Goal: Task Accomplishment & Management: Use online tool/utility

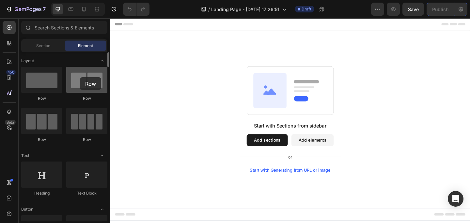
click at [80, 77] on div at bounding box center [86, 80] width 41 height 26
click at [84, 79] on div at bounding box center [86, 80] width 41 height 26
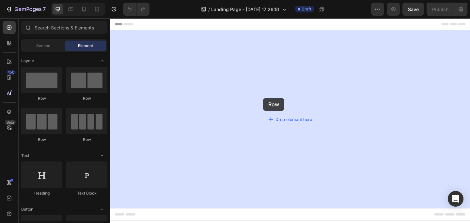
drag, startPoint x: 194, startPoint y: 97, endPoint x: 277, endPoint y: 105, distance: 82.7
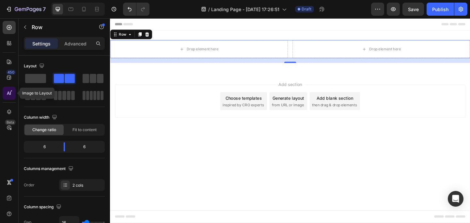
click at [7, 90] on icon at bounding box center [9, 93] width 7 height 7
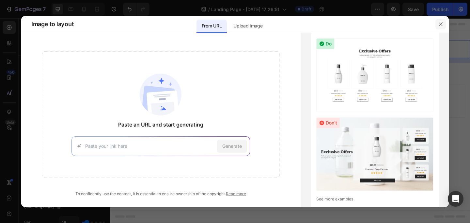
click at [443, 22] on icon "button" at bounding box center [440, 24] width 5 height 5
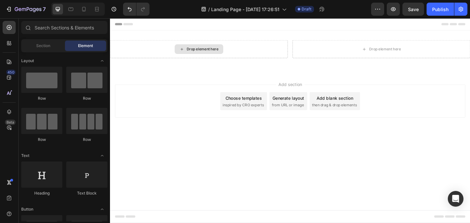
click at [215, 52] on div "Drop element here" at bounding box center [210, 51] width 35 height 5
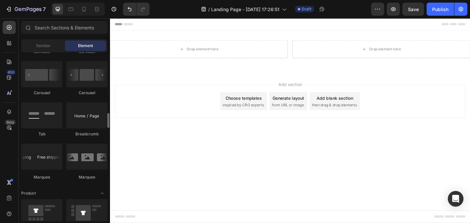
scroll to position [745, 0]
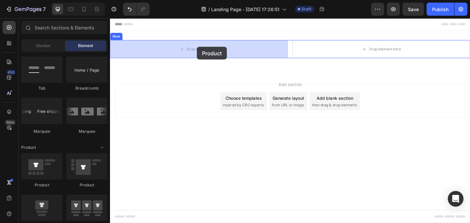
drag, startPoint x: 155, startPoint y: 186, endPoint x: 205, endPoint y: 49, distance: 145.2
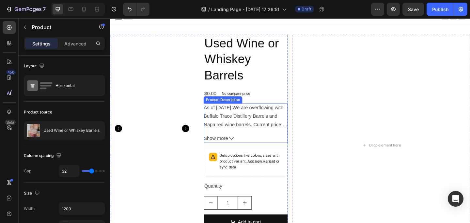
scroll to position [0, 0]
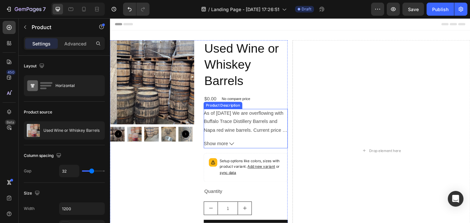
click at [237, 153] on button "Show more" at bounding box center [257, 154] width 91 height 9
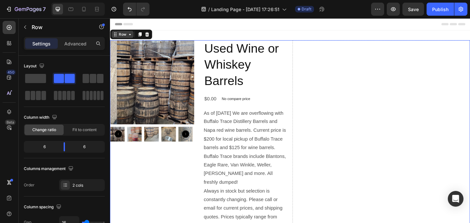
click at [130, 36] on icon at bounding box center [131, 35] width 5 height 5
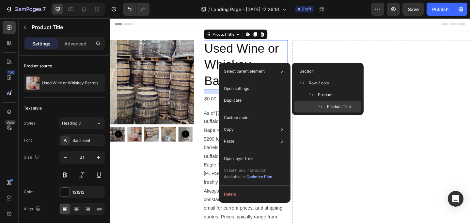
click at [169, 71] on img at bounding box center [163, 87] width 91 height 91
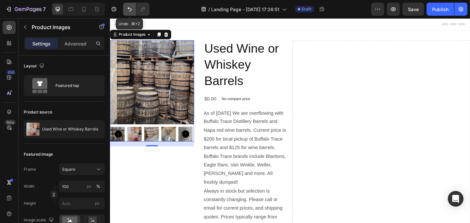
click at [129, 9] on icon "Undo/Redo" at bounding box center [129, 9] width 7 height 7
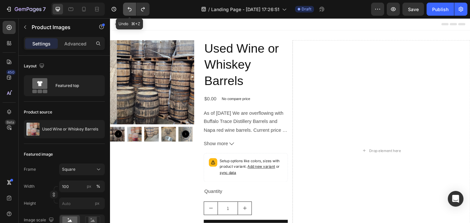
click at [129, 9] on icon "Undo/Redo" at bounding box center [129, 9] width 7 height 7
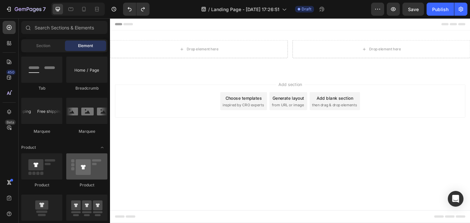
scroll to position [797, 0]
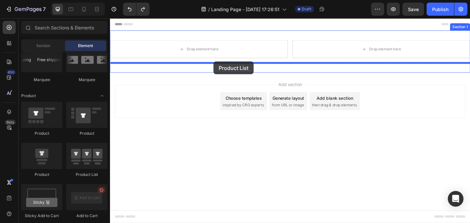
drag, startPoint x: 198, startPoint y: 179, endPoint x: 223, endPoint y: 65, distance: 116.8
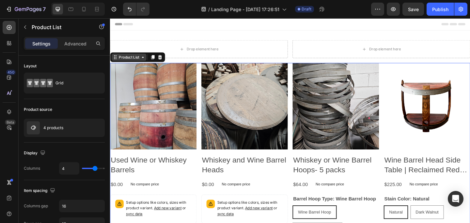
click at [138, 61] on div "Product List" at bounding box center [130, 61] width 25 height 6
click at [146, 61] on icon at bounding box center [145, 60] width 5 height 5
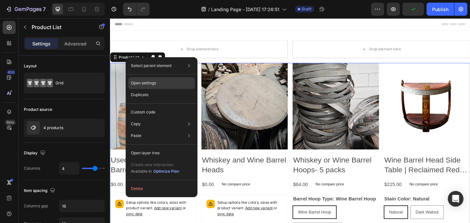
click at [155, 81] on p "Open settings" at bounding box center [143, 83] width 25 height 6
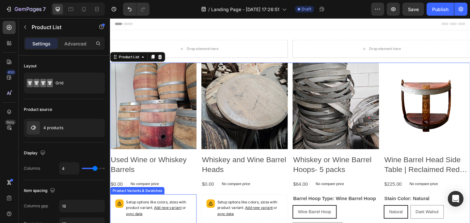
scroll to position [0, 0]
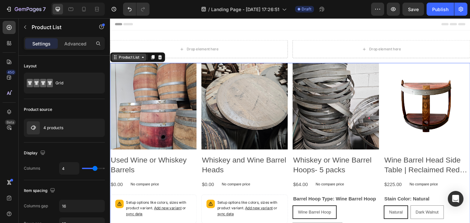
click at [139, 60] on div "Product List" at bounding box center [130, 61] width 25 height 6
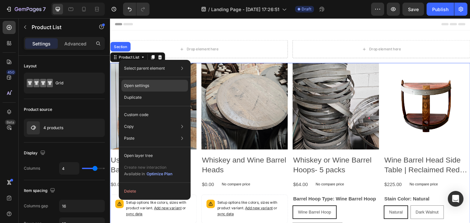
click at [149, 88] on p "Open settings" at bounding box center [136, 86] width 25 height 6
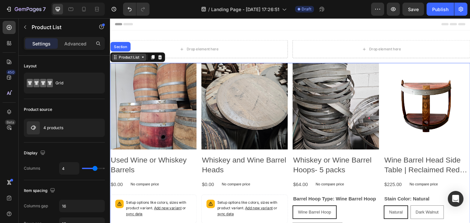
click at [134, 61] on div "Product List" at bounding box center [130, 61] width 25 height 6
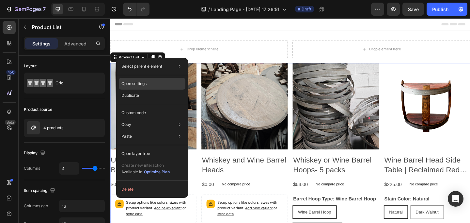
click at [140, 86] on p "Open settings" at bounding box center [134, 84] width 25 height 6
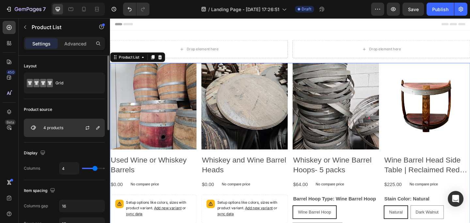
click at [73, 131] on div "4 products" at bounding box center [64, 128] width 81 height 18
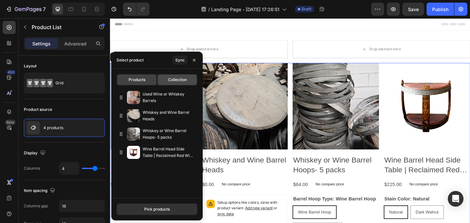
click at [172, 81] on span "Collection" at bounding box center [177, 80] width 19 height 6
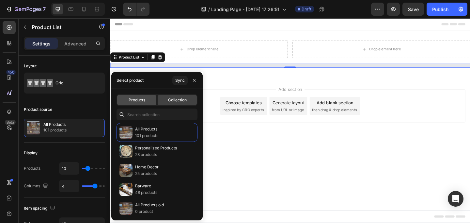
click at [139, 100] on span "Products" at bounding box center [137, 100] width 17 height 6
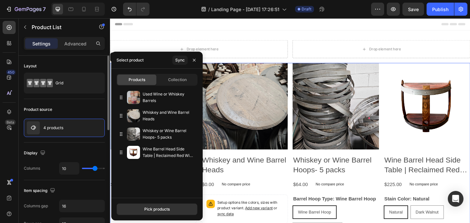
type input "4"
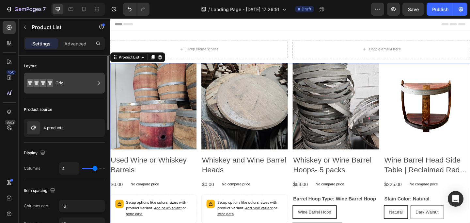
click at [71, 85] on div "Grid" at bounding box center [76, 82] width 40 height 15
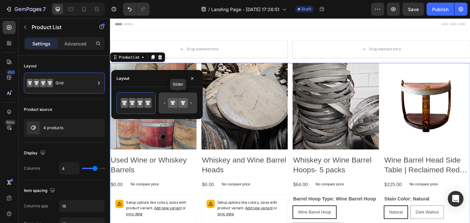
click at [171, 100] on icon at bounding box center [172, 102] width 9 height 9
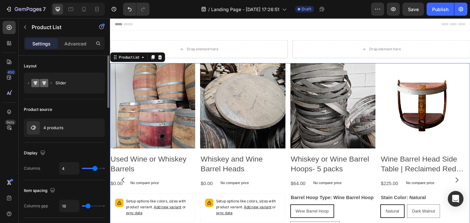
click at [83, 107] on div "Product source" at bounding box center [64, 109] width 81 height 10
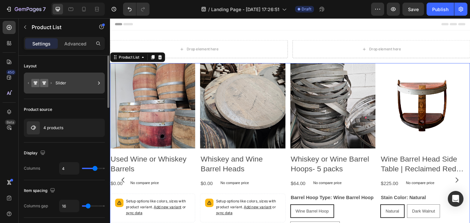
click at [78, 85] on div "Slider" at bounding box center [76, 82] width 40 height 15
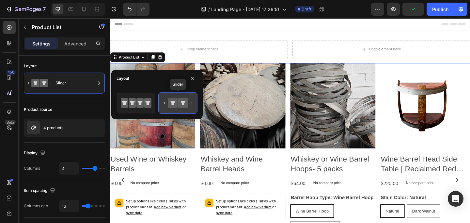
click at [174, 104] on icon at bounding box center [172, 102] width 9 height 9
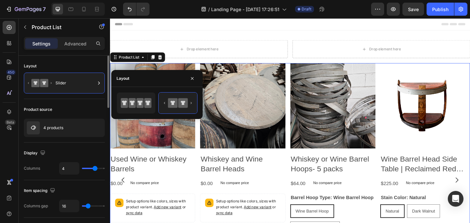
click at [72, 112] on div "Product source" at bounding box center [64, 109] width 81 height 10
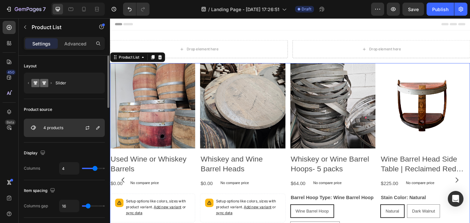
click at [70, 125] on div "4 products" at bounding box center [64, 128] width 81 height 18
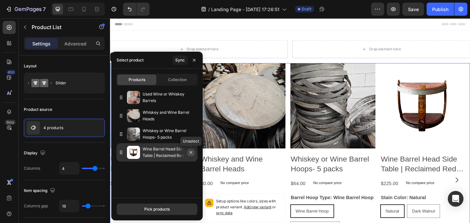
click at [190, 153] on icon "button" at bounding box center [191, 152] width 5 height 5
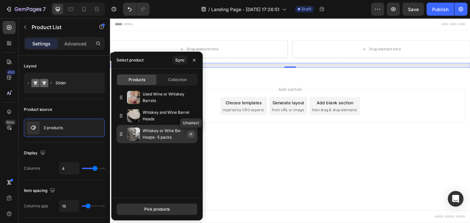
click at [190, 133] on icon "button" at bounding box center [191, 133] width 5 height 5
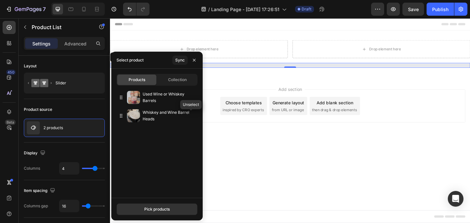
click at [0, 0] on icon "button" at bounding box center [0, 0] width 0 height 0
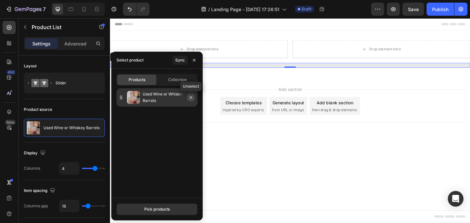
click at [187, 99] on button "button" at bounding box center [191, 97] width 8 height 8
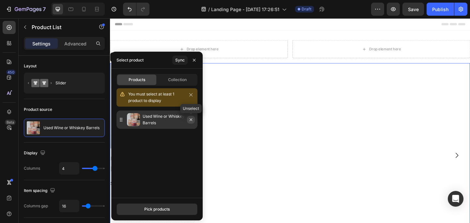
click at [192, 120] on icon "button" at bounding box center [191, 119] width 5 height 5
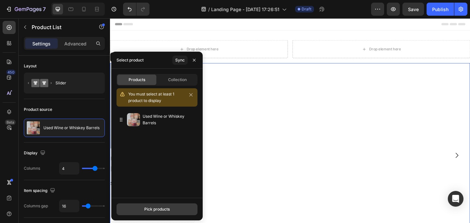
click at [161, 208] on div "Pick products" at bounding box center [156, 209] width 25 height 6
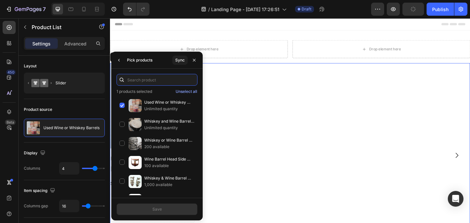
paste input "[PERSON_NAME] Bourbon Stopper Display | Collector’s Stopper Holder"
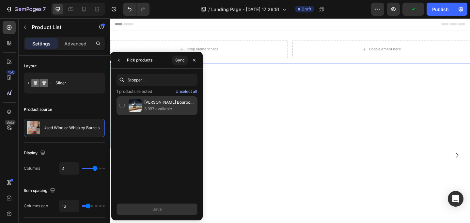
click at [120, 106] on div "[PERSON_NAME] Bourbon Stopper Display | Collector’s Stopper Holder 3,997 availa…" at bounding box center [157, 105] width 81 height 19
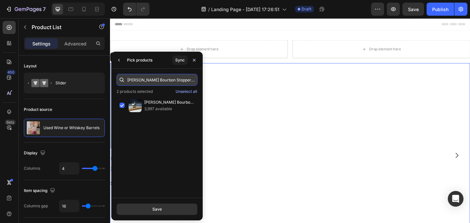
click at [149, 84] on input "[PERSON_NAME] Bourbon Stopper Display | Collector’s Stopper Holder" at bounding box center [157, 80] width 81 height 12
paste input "Stopper Display | Barrel Head Cork & Bottle"
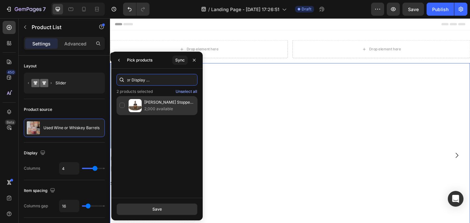
type input "[PERSON_NAME] Stopper Display | Barrel Head Cork & Bottle Holder"
click at [148, 107] on p "2,000 available" at bounding box center [169, 109] width 50 height 7
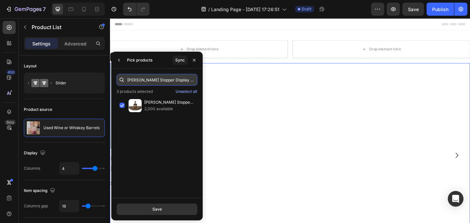
click at [159, 82] on input "[PERSON_NAME] Stopper Display | Barrel Head Cork & Bottle Holder" at bounding box center [157, 80] width 81 height 12
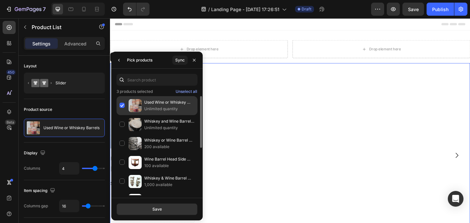
click at [154, 103] on p "Used Wine or Whiskey Barrels" at bounding box center [169, 102] width 50 height 7
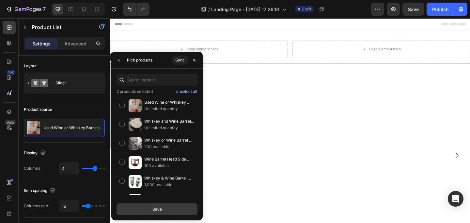
click at [159, 210] on div "Save" at bounding box center [157, 209] width 9 height 6
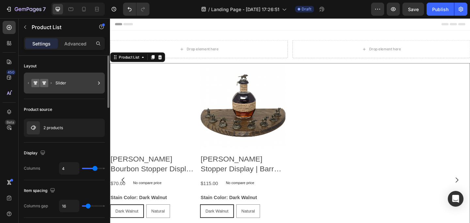
click at [67, 85] on div "Slider" at bounding box center [76, 82] width 40 height 15
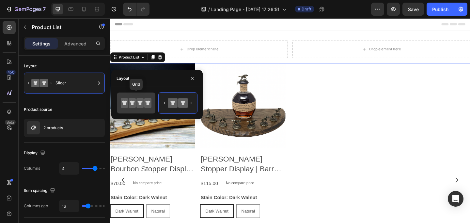
click at [120, 101] on div at bounding box center [136, 102] width 39 height 21
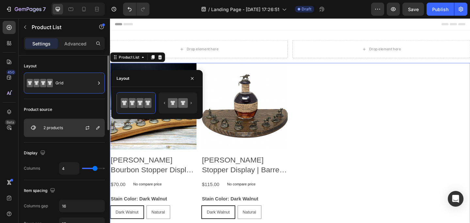
scroll to position [43, 0]
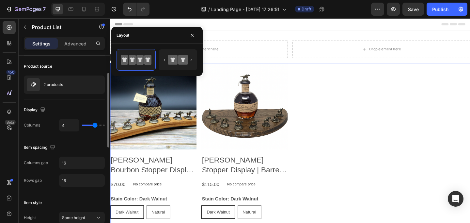
type input "3"
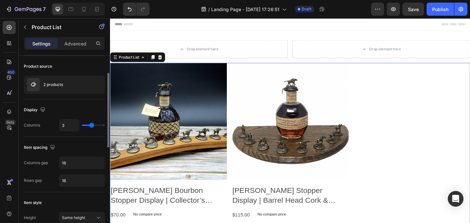
type input "2"
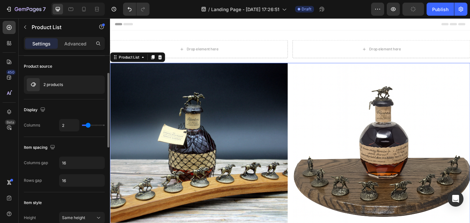
type input "2"
click at [89, 126] on input "range" at bounding box center [93, 124] width 23 height 1
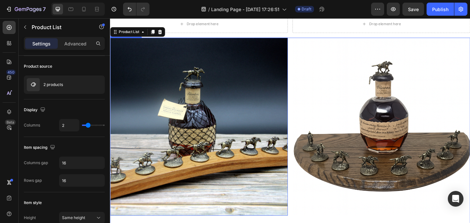
scroll to position [0, 0]
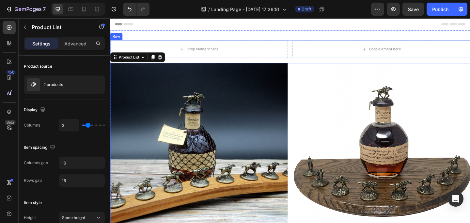
click at [115, 39] on div "Row" at bounding box center [116, 38] width 11 height 6
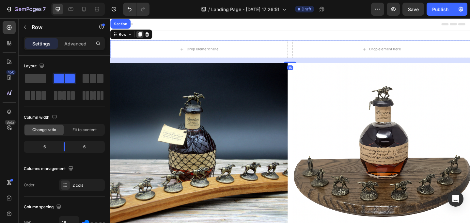
click at [142, 36] on icon at bounding box center [143, 36] width 4 height 5
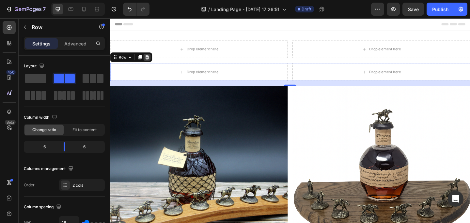
click at [151, 60] on icon at bounding box center [150, 60] width 5 height 5
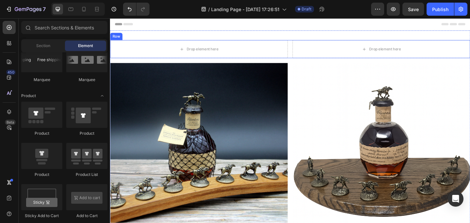
click at [117, 39] on div "Row" at bounding box center [116, 38] width 11 height 6
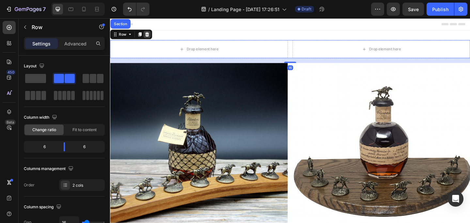
click at [152, 37] on icon at bounding box center [150, 36] width 4 height 5
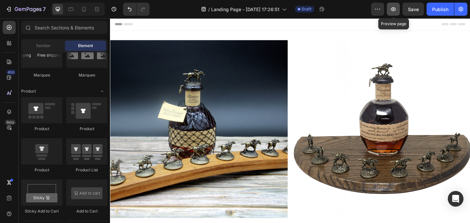
click at [392, 8] on icon "button" at bounding box center [393, 9] width 5 height 4
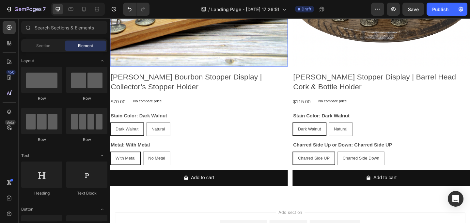
scroll to position [161, 0]
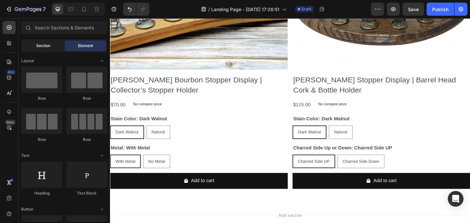
click at [49, 48] on span "Section" at bounding box center [43, 46] width 14 height 6
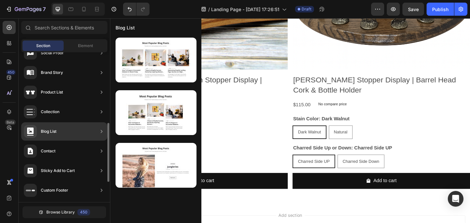
scroll to position [0, 0]
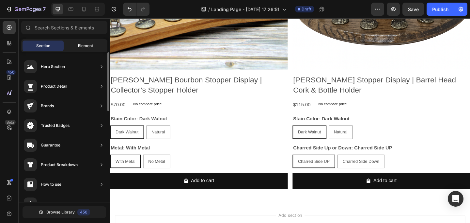
click at [83, 42] on div "Element" at bounding box center [85, 46] width 41 height 10
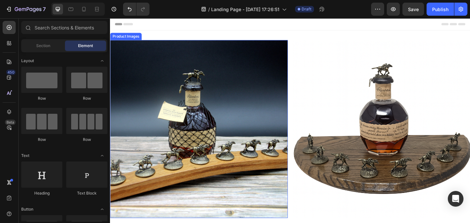
click at [124, 39] on div "Product Images" at bounding box center [127, 38] width 32 height 6
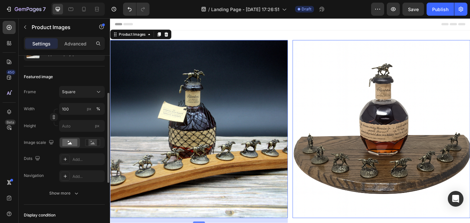
scroll to position [182, 0]
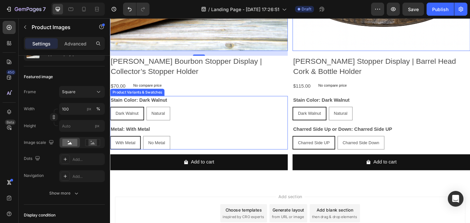
click at [212, 135] on div "Metal: With Metal With Metal With Metal With Metal No Metal No Metal No Metal" at bounding box center [206, 148] width 193 height 26
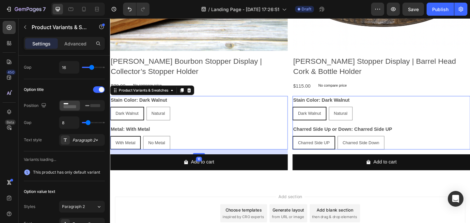
scroll to position [0, 0]
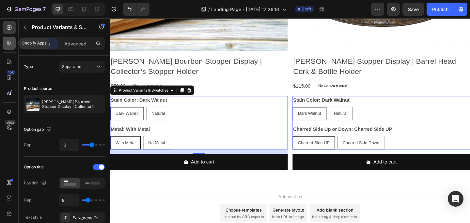
click at [8, 41] on icon at bounding box center [8, 42] width 2 height 2
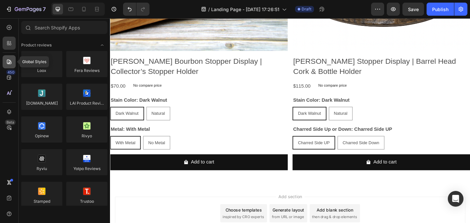
click at [9, 63] on icon at bounding box center [9, 61] width 5 height 5
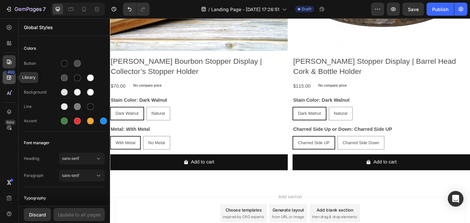
click at [10, 80] on icon at bounding box center [9, 77] width 7 height 7
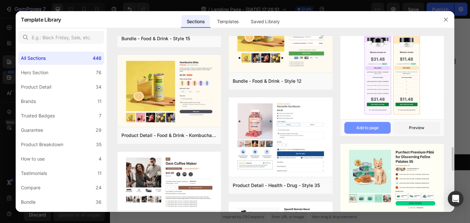
scroll to position [863, 0]
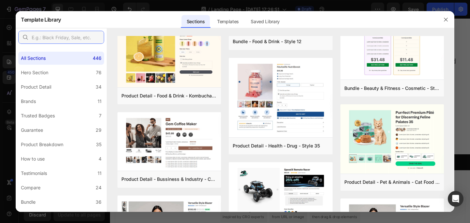
click at [53, 36] on input "text" at bounding box center [61, 37] width 86 height 13
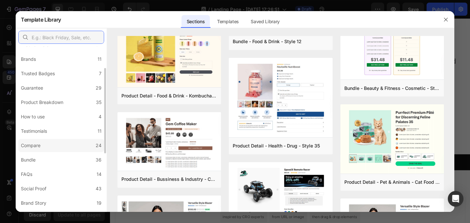
scroll to position [155, 0]
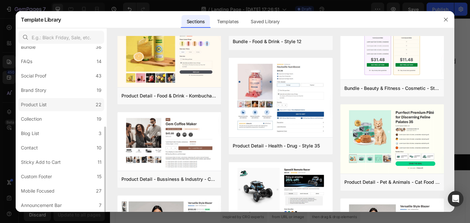
click at [68, 104] on label "Product List 22" at bounding box center [61, 104] width 86 height 13
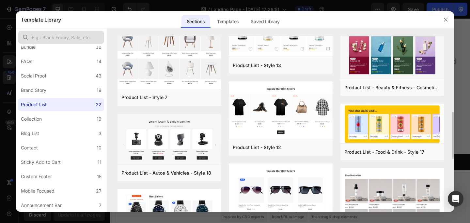
scroll to position [154, 0]
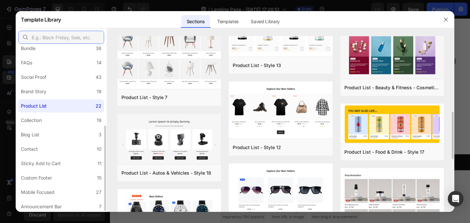
click at [55, 41] on input "text" at bounding box center [61, 37] width 86 height 13
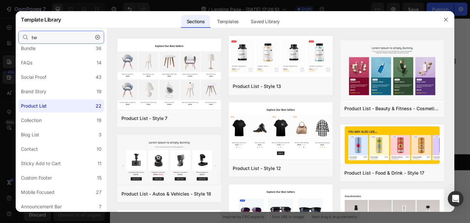
scroll to position [0, 0]
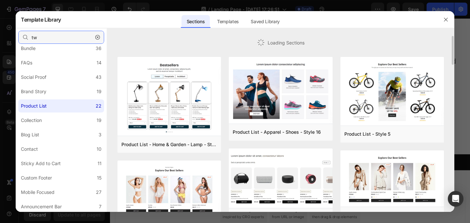
type input "two"
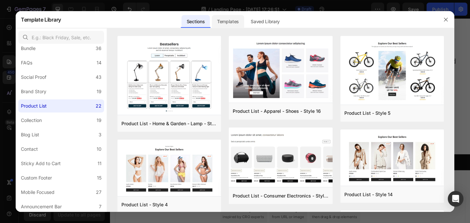
click at [224, 25] on div "Templates" at bounding box center [228, 21] width 32 height 13
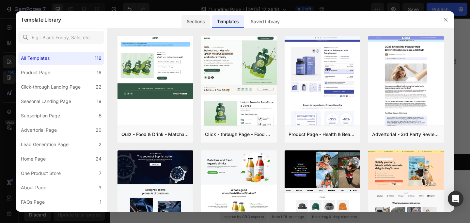
click at [196, 21] on div "Sections" at bounding box center [196, 21] width 28 height 13
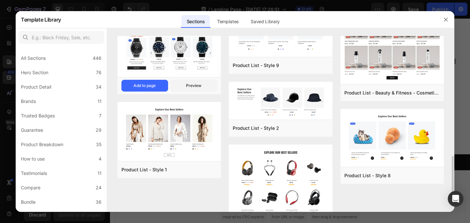
scroll to position [477, 0]
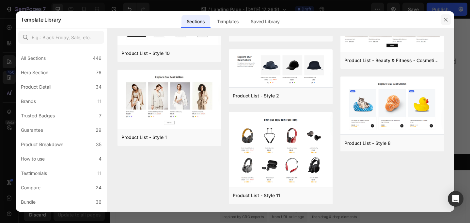
click at [447, 18] on icon "button" at bounding box center [446, 19] width 5 height 5
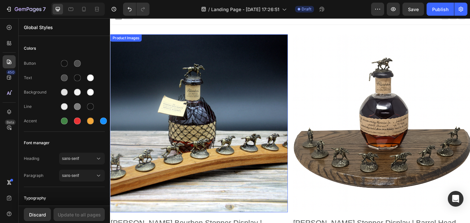
scroll to position [12, 0]
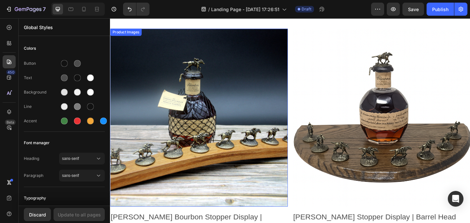
click at [225, 118] on img at bounding box center [206, 126] width 193 height 193
